Goal: Use online tool/utility: Utilize a website feature to perform a specific function

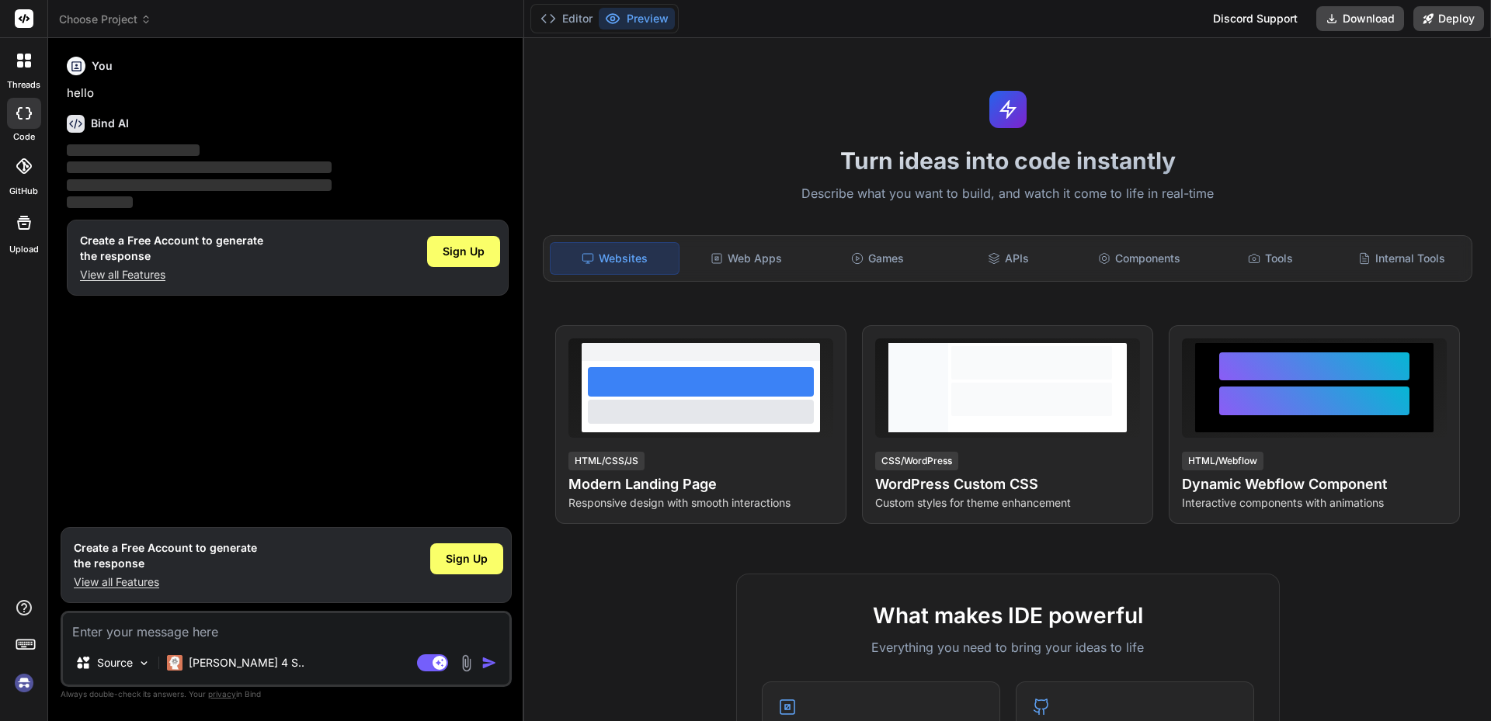
click at [337, 379] on div "You hello Bind AI ‌ ‌ ‌ ‌ Create a Free Account to generate the response View a…" at bounding box center [288, 284] width 448 height 469
click at [26, 117] on icon at bounding box center [24, 113] width 16 height 12
type textarea "x"
click at [189, 631] on textarea at bounding box center [286, 627] width 446 height 28
paste textarea "Create a modern responsive To-Do List web app using React. The app should have …"
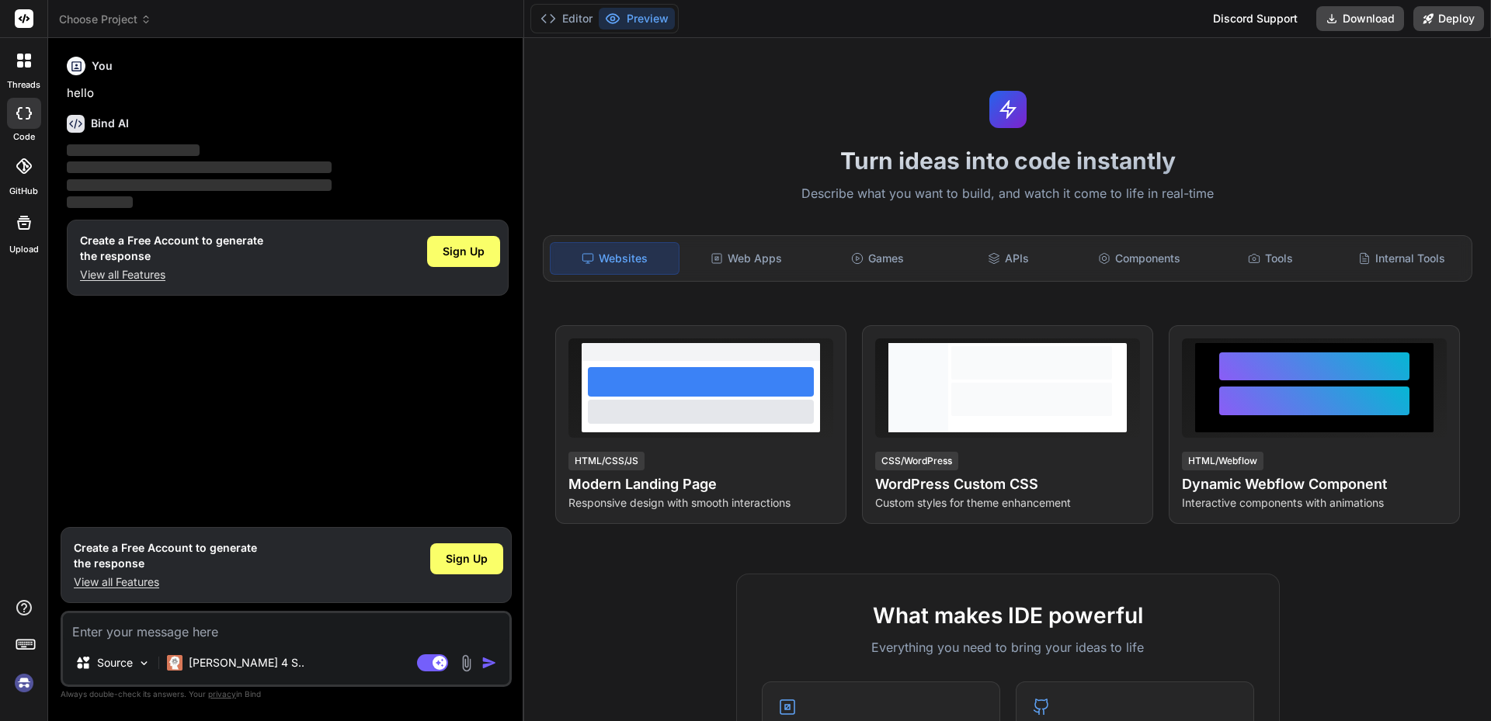
type textarea "Create a modern responsive To-Do List web app using React. The app should have …"
type textarea "x"
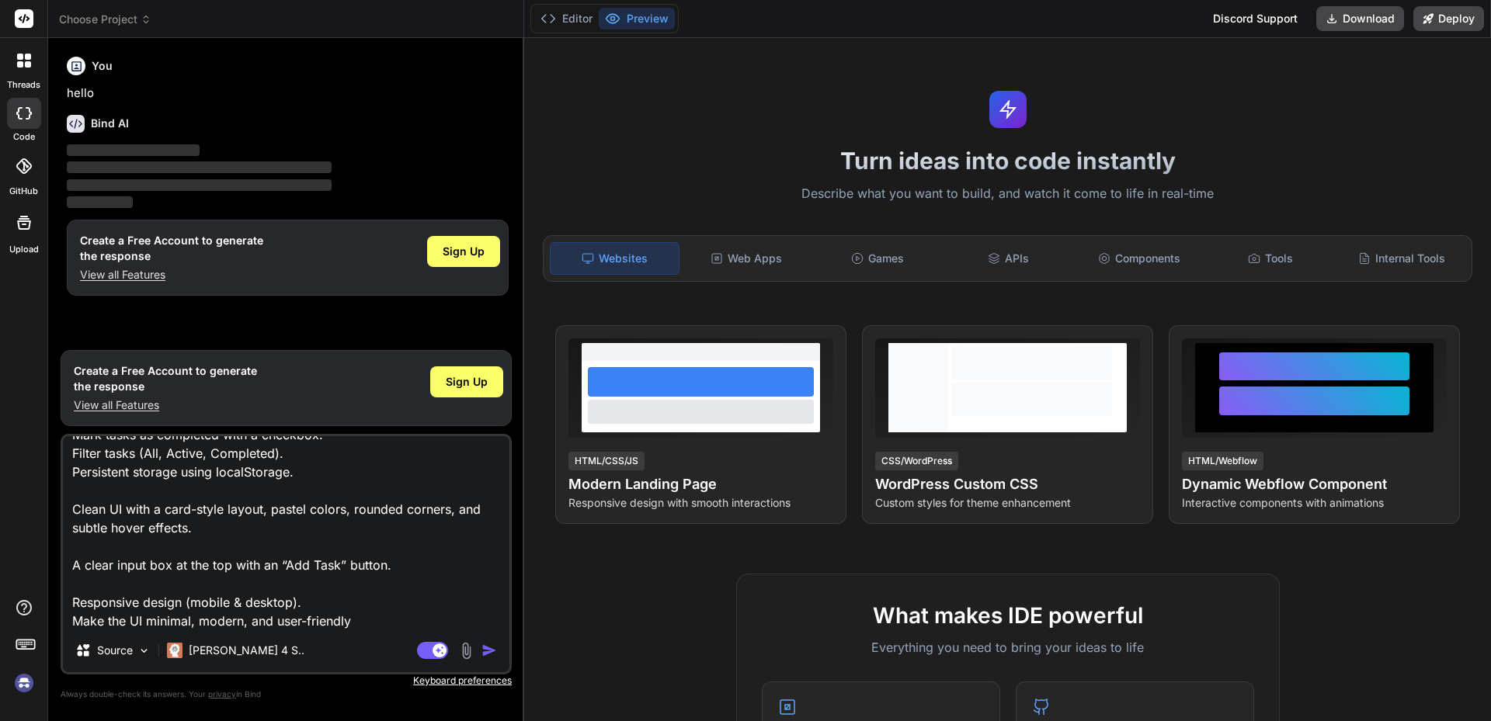
scroll to position [17, 0]
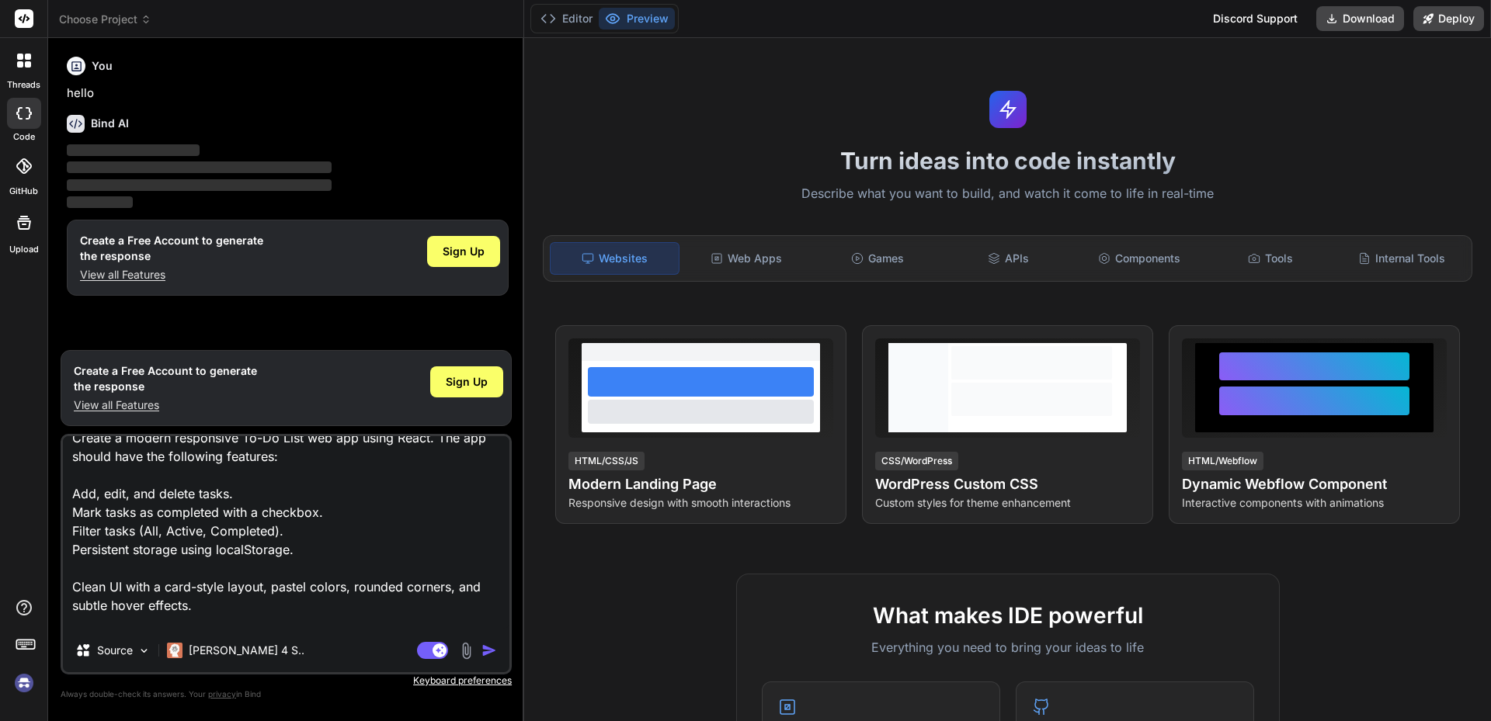
drag, startPoint x: 304, startPoint y: 551, endPoint x: 59, endPoint y: 482, distance: 254.1
click at [59, 482] on div "Bind AI Web Search Created with Pixso. Code Generator You hello Bind AI ‌ ‌ ‌ ‌…" at bounding box center [286, 379] width 476 height 682
type textarea "Create a modern responsive To-Do List web app using React. The app should have …"
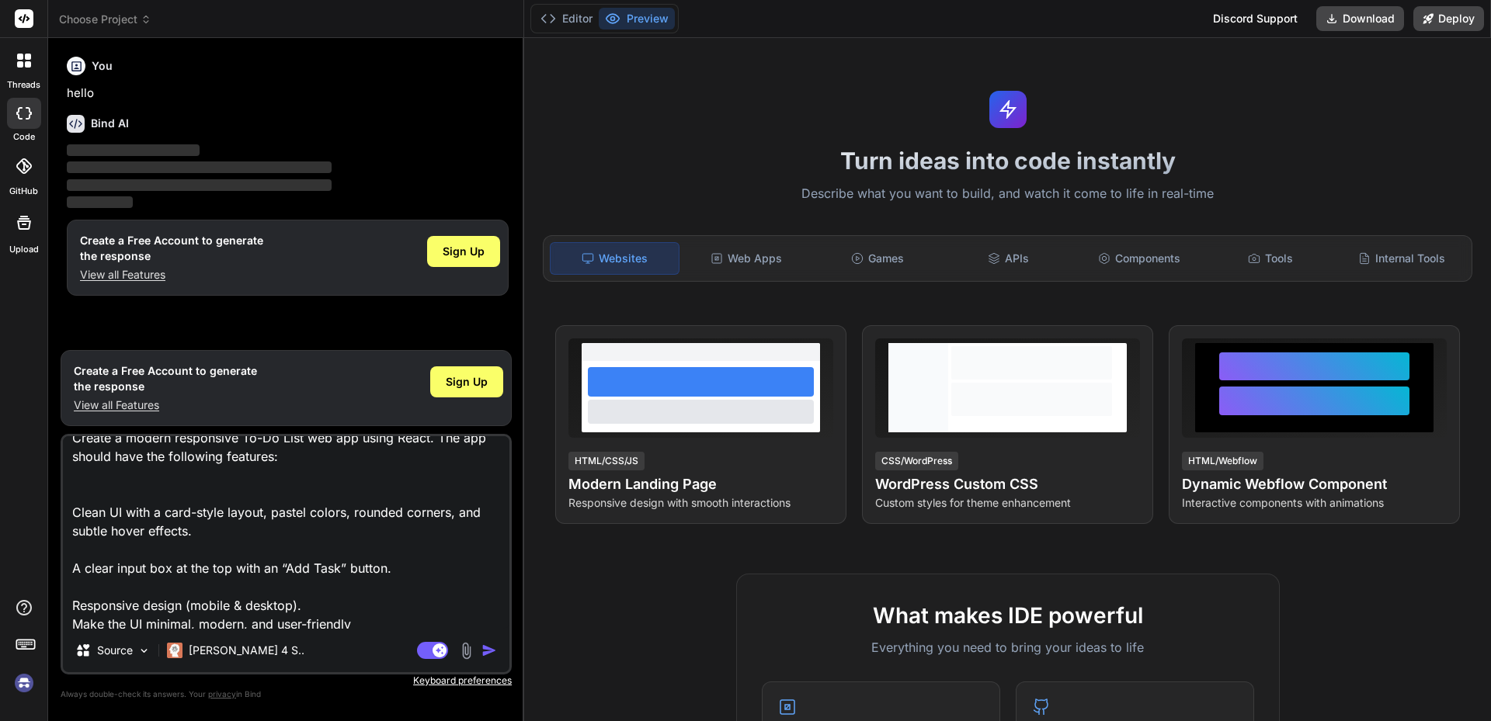
type textarea "x"
click at [290, 459] on textarea "Create a modern responsive To-Do List web app using React. The app should have …" at bounding box center [286, 532] width 446 height 193
type textarea "Create a modern responsive To-Do List web app using React. The app should have …"
type textarea "x"
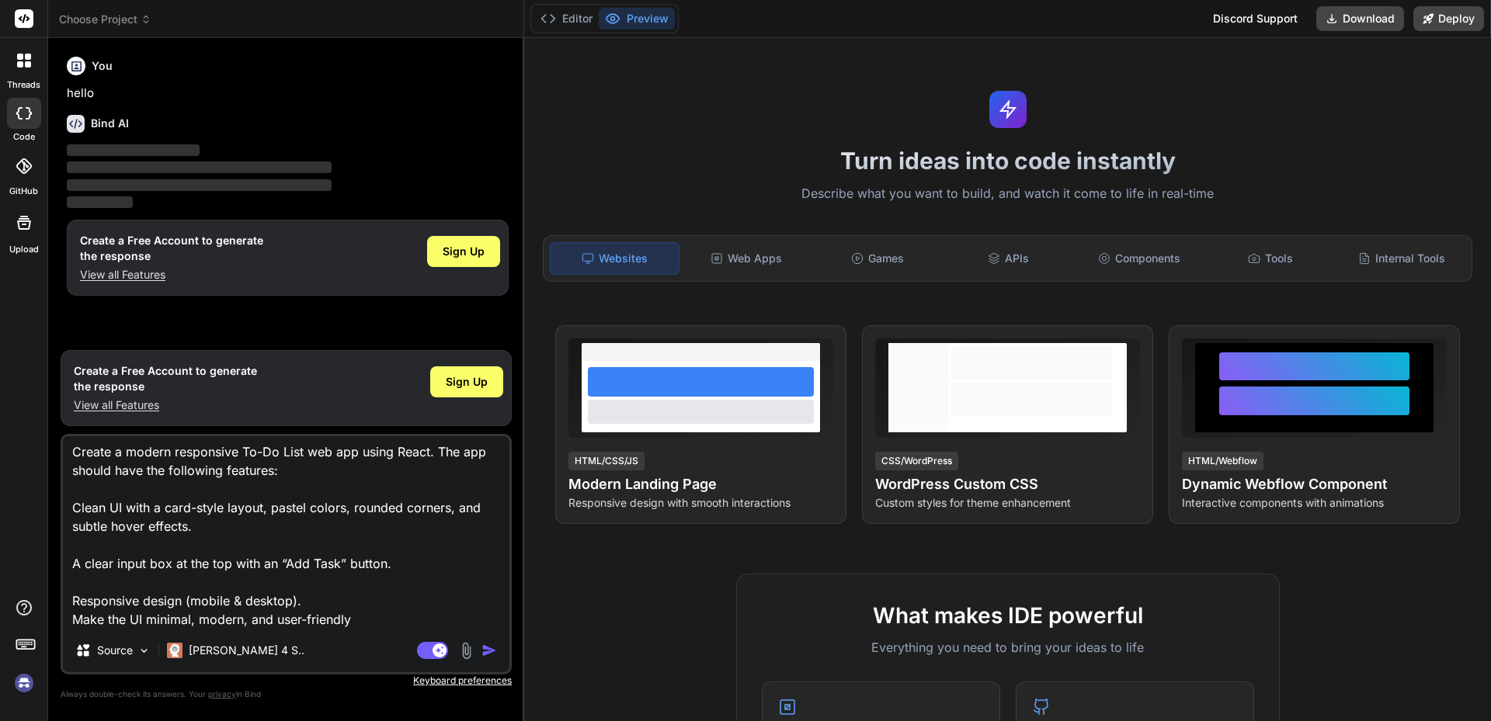
scroll to position [0, 0]
type textarea "Create a modern responsive To-Do List web app using React. The app should have …"
click at [484, 651] on img "button" at bounding box center [489, 651] width 16 height 16
click at [489, 649] on img "button" at bounding box center [489, 651] width 16 height 16
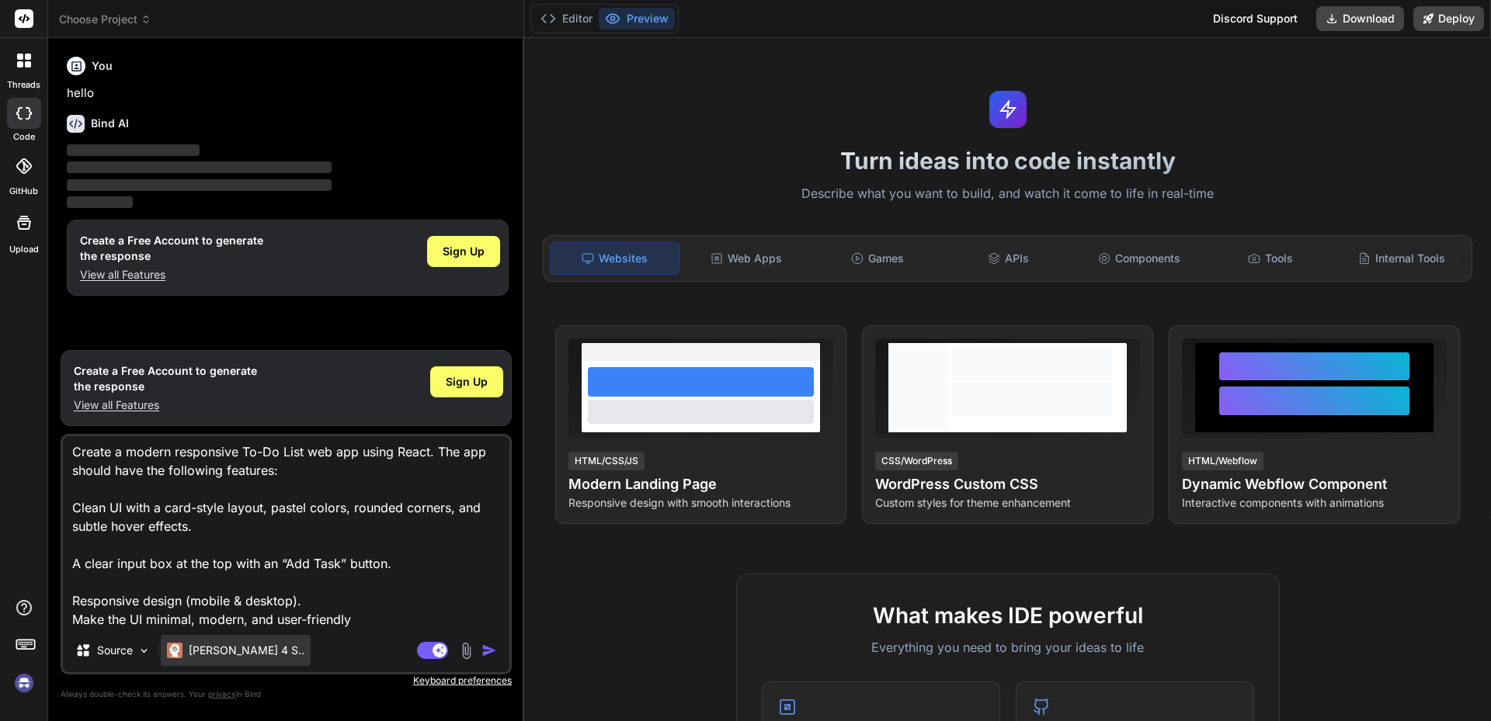
click at [243, 645] on p "[PERSON_NAME] 4 S.." at bounding box center [247, 651] width 116 height 16
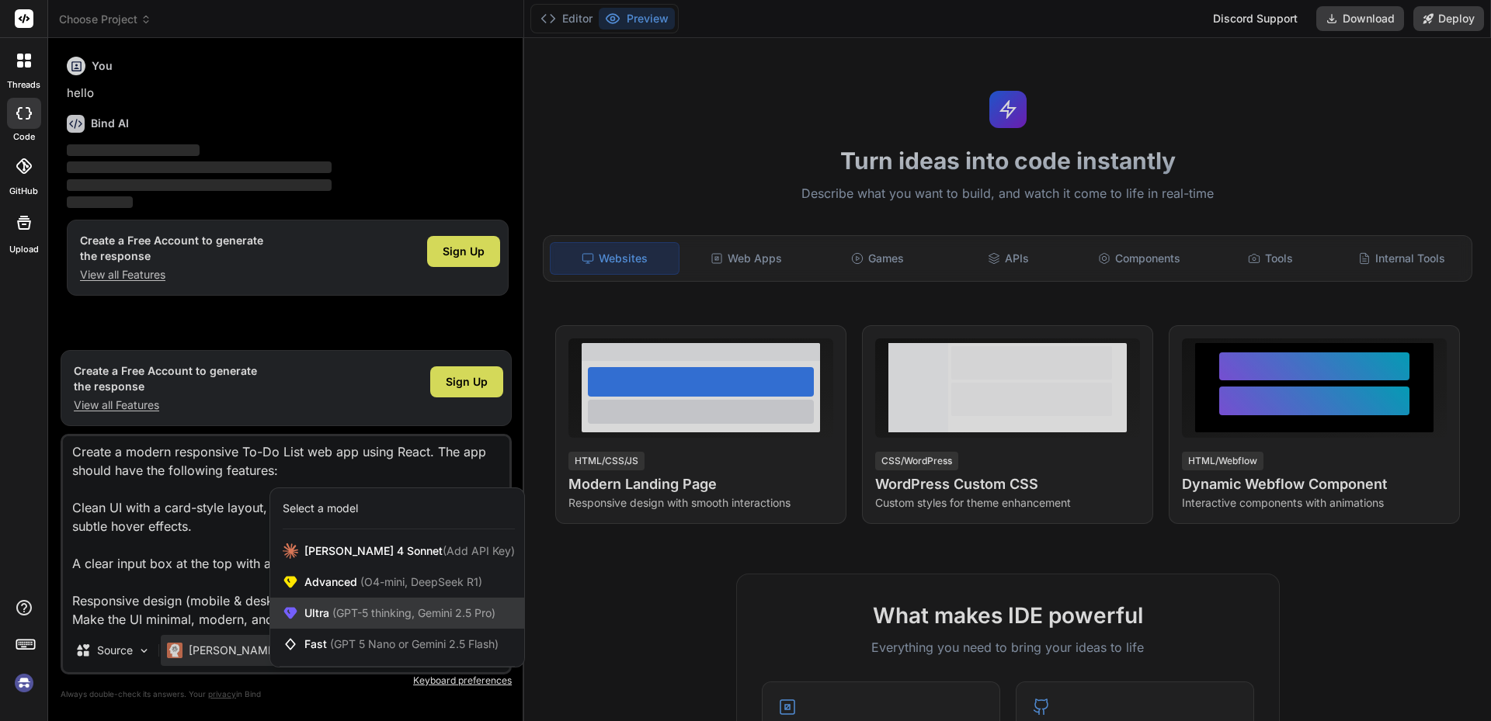
click at [333, 620] on span "Ultra (GPT-5 thinking, Gemini 2.5 Pro)" at bounding box center [399, 614] width 191 height 16
type textarea "x"
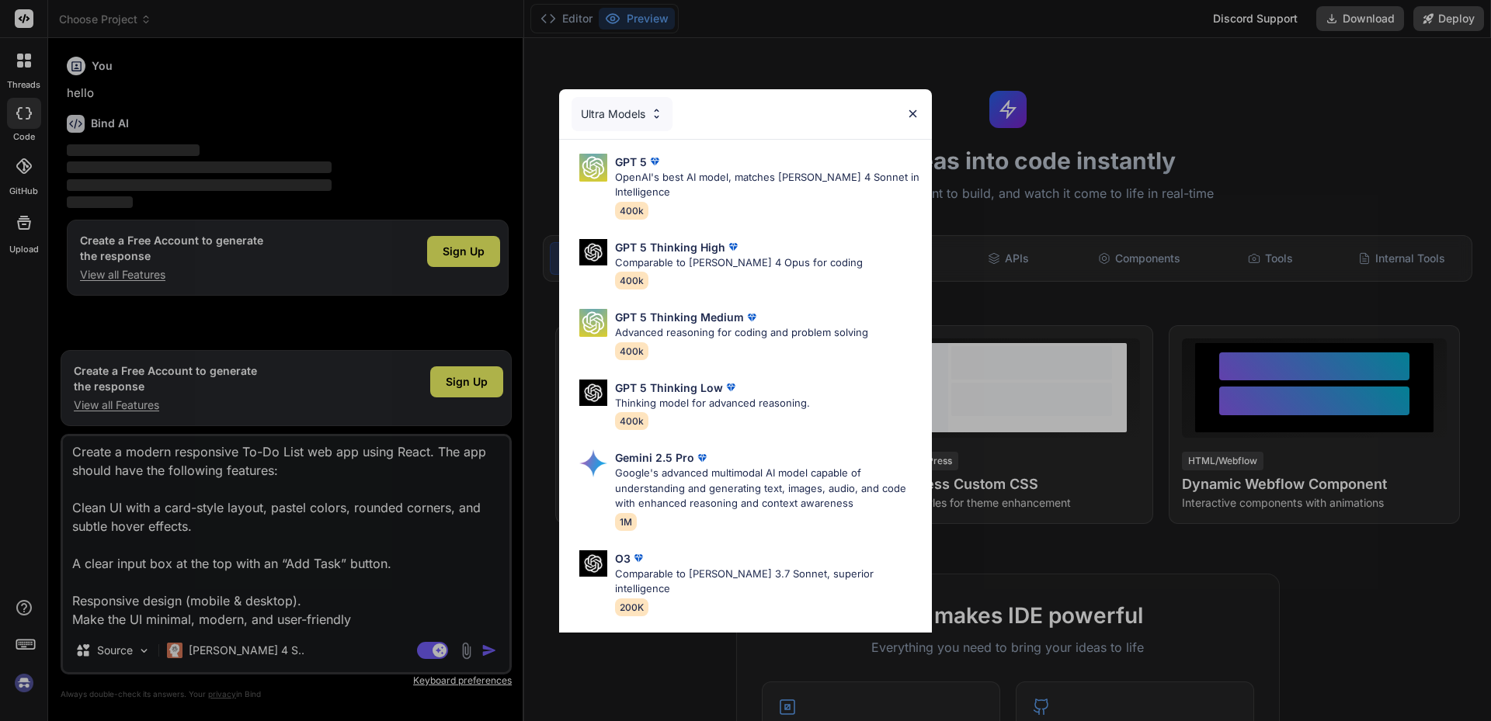
click at [915, 114] on img at bounding box center [912, 113] width 13 height 13
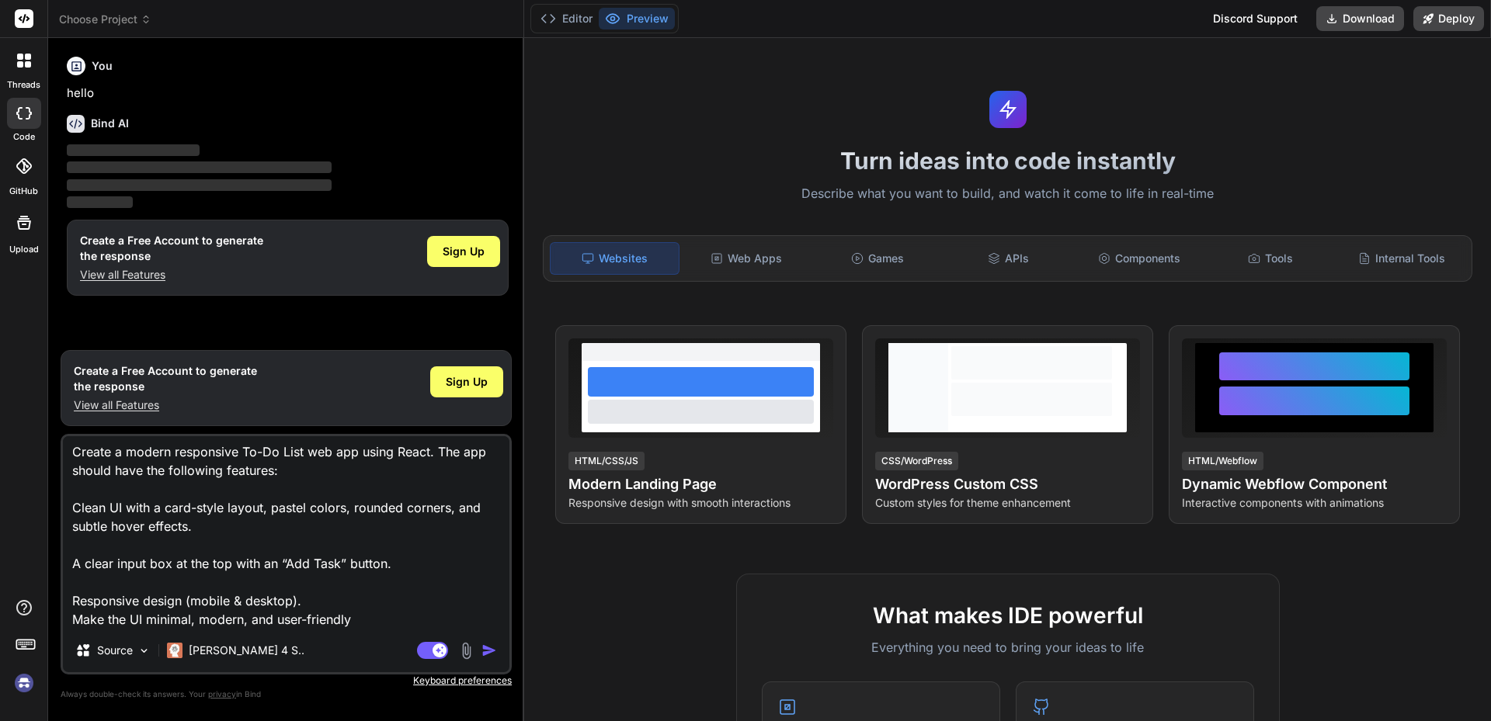
click at [485, 653] on img "button" at bounding box center [489, 651] width 16 height 16
click at [410, 93] on p "hello" at bounding box center [288, 94] width 442 height 18
